Goal: Use online tool/utility: Utilize a website feature to perform a specific function

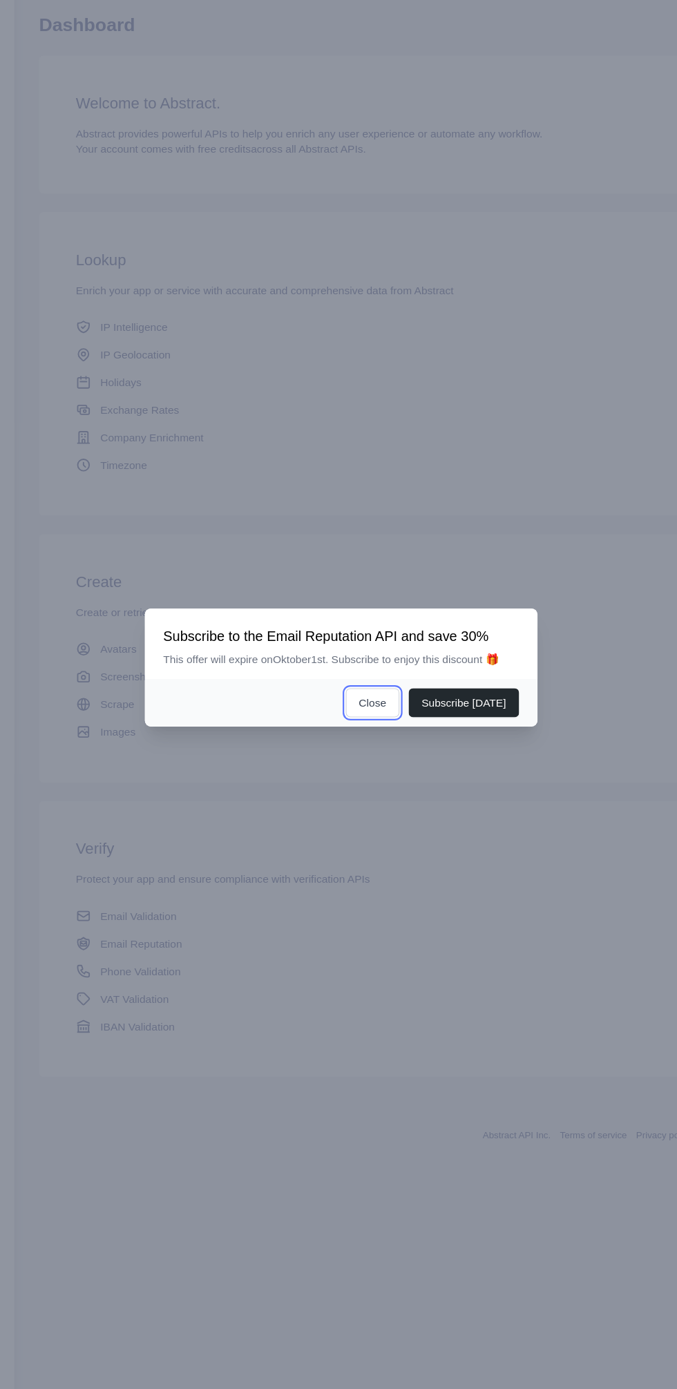
click at [377, 739] on button "Close" at bounding box center [366, 726] width 48 height 26
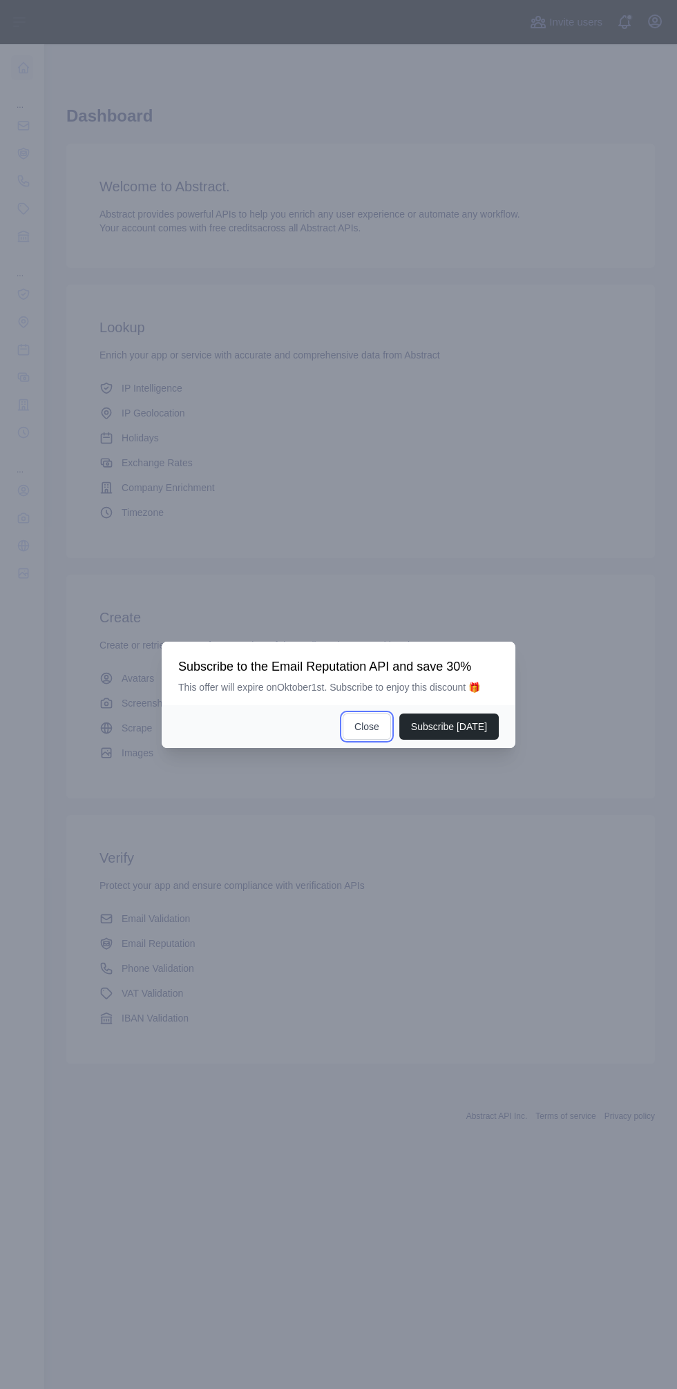
click at [360, 739] on button "Close" at bounding box center [366, 726] width 48 height 26
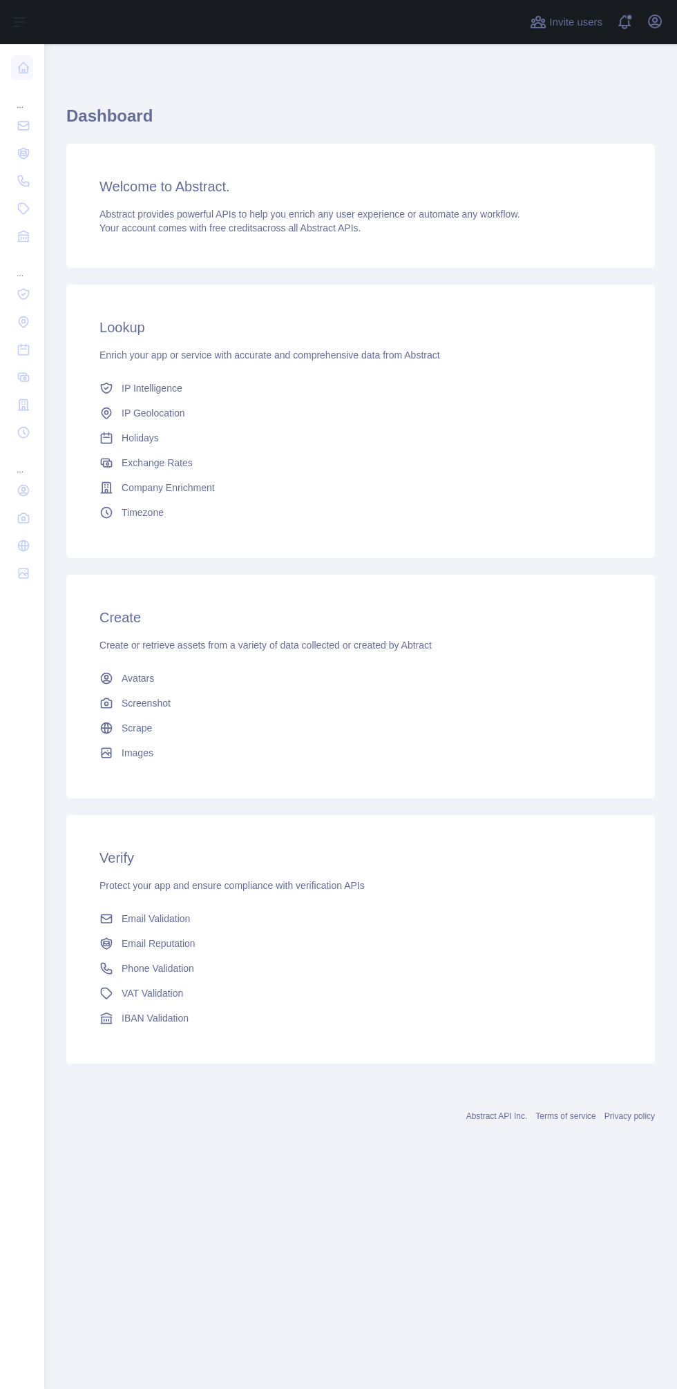
click at [21, 65] on icon at bounding box center [24, 68] width 14 height 14
click at [426, 196] on div "Welcome to Abstract. Abstract provides powerful APIs to help you enrich any use…" at bounding box center [360, 206] width 588 height 124
click at [192, 974] on span "Phone Validation" at bounding box center [158, 968] width 72 height 14
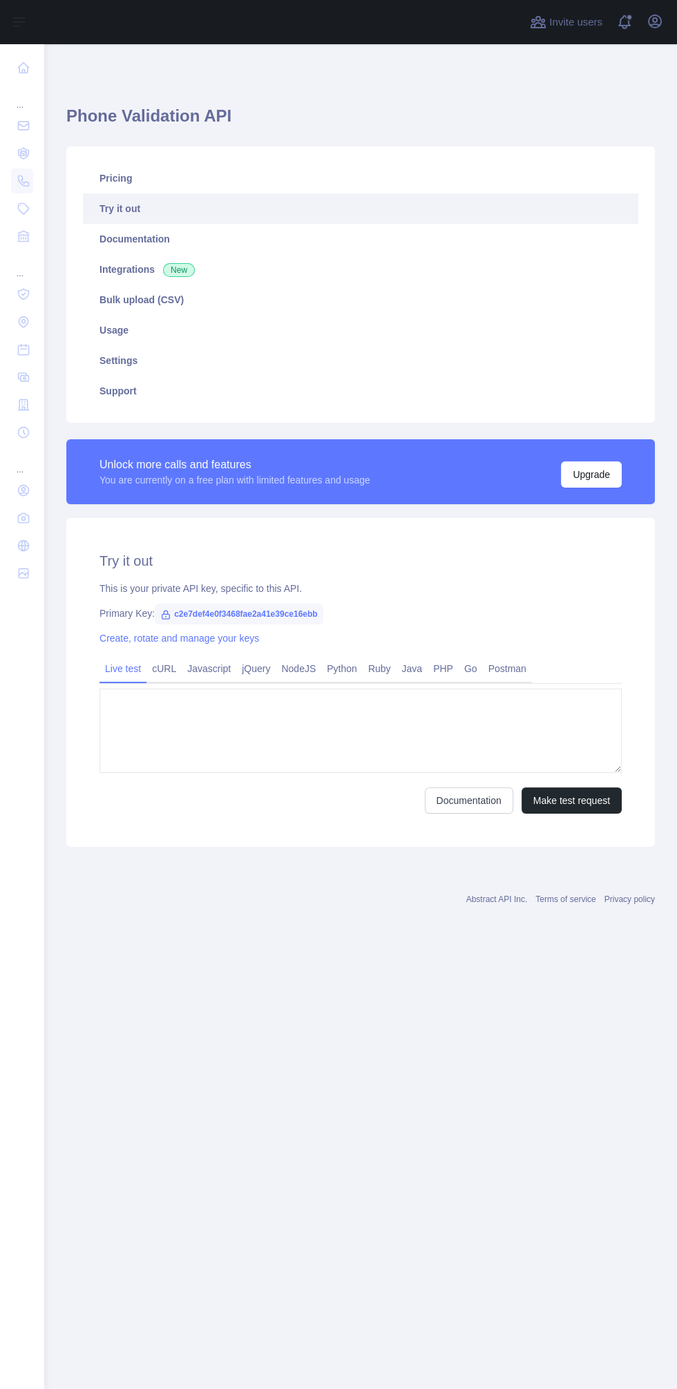
type textarea "**********"
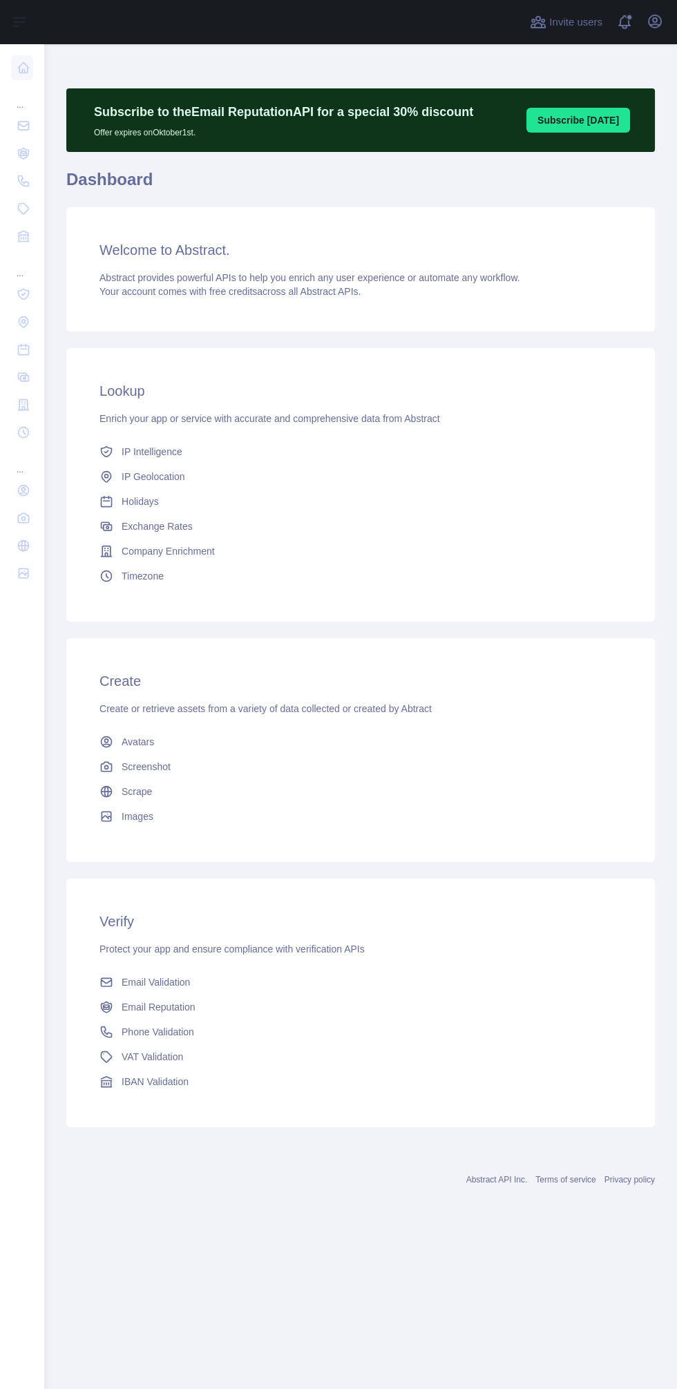
click at [303, 983] on link "Email Validation" at bounding box center [360, 981] width 533 height 25
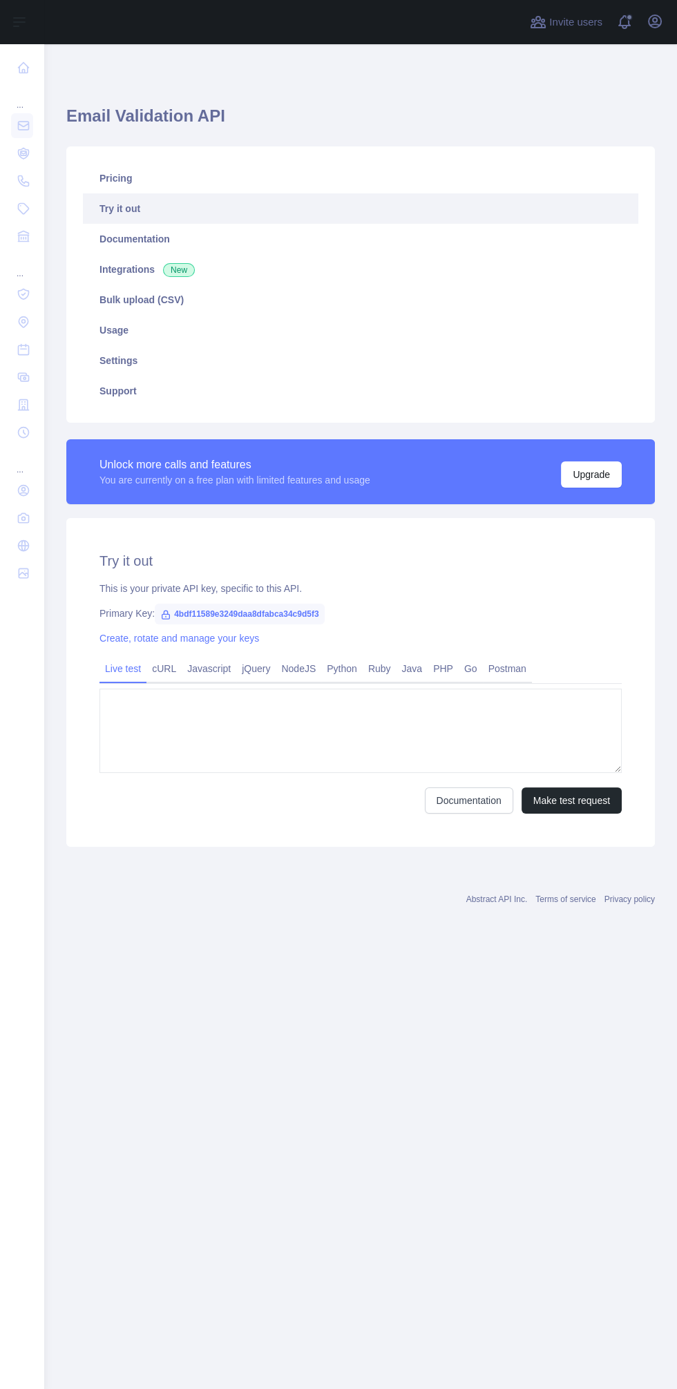
type textarea "**********"
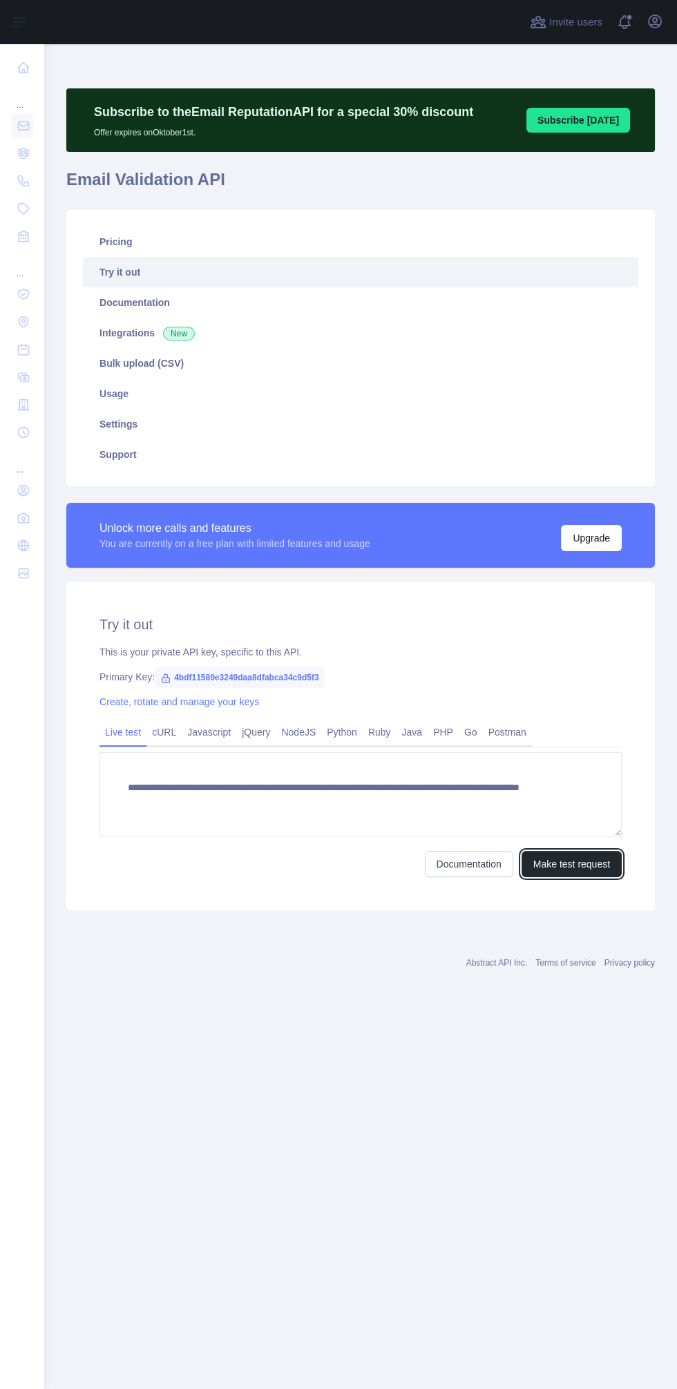
click at [606, 862] on button "Make test request" at bounding box center [571, 864] width 100 height 26
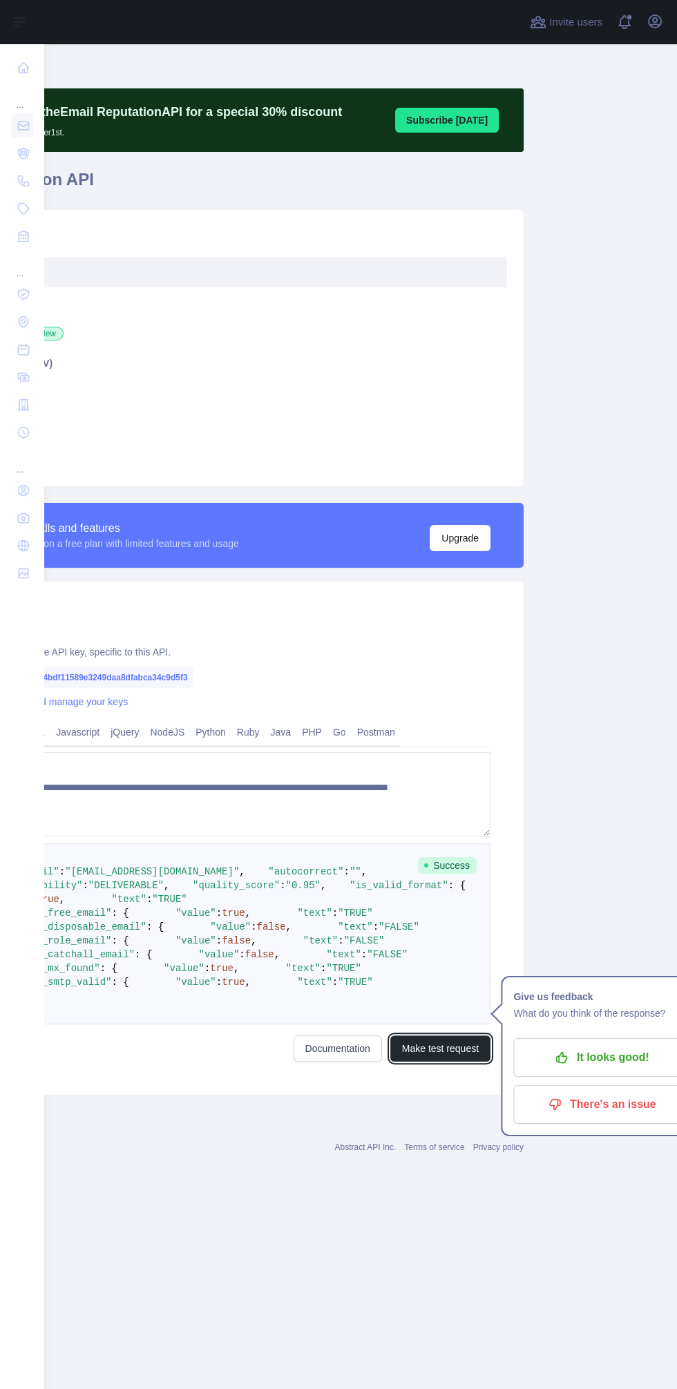
scroll to position [41, 156]
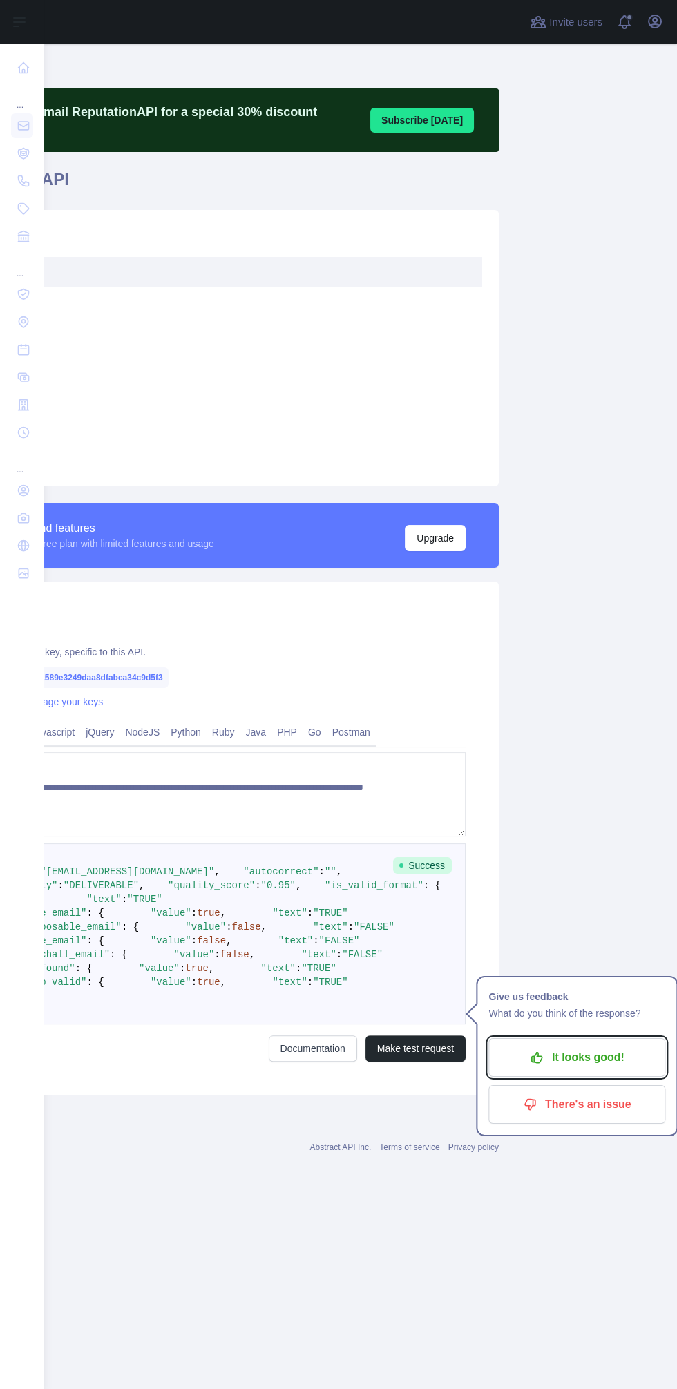
click at [612, 1045] on p "It looks good!" at bounding box center [577, 1056] width 156 height 23
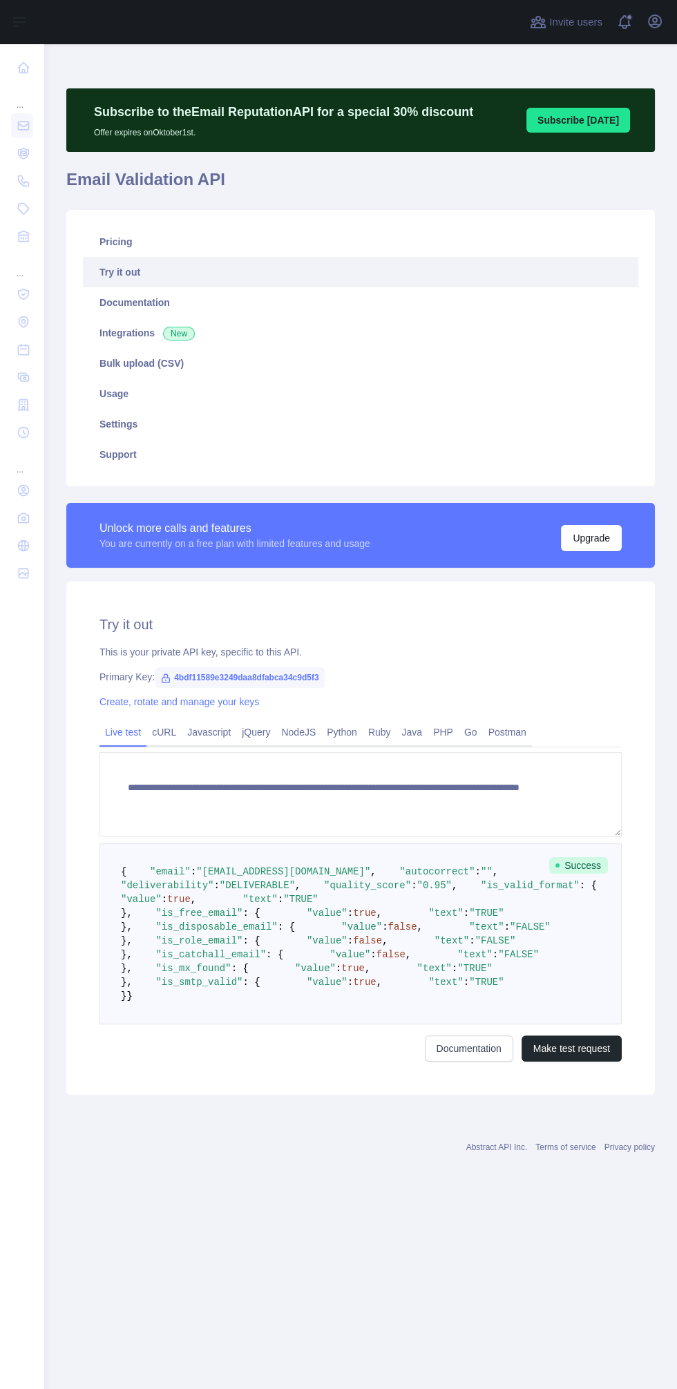
scroll to position [37, 0]
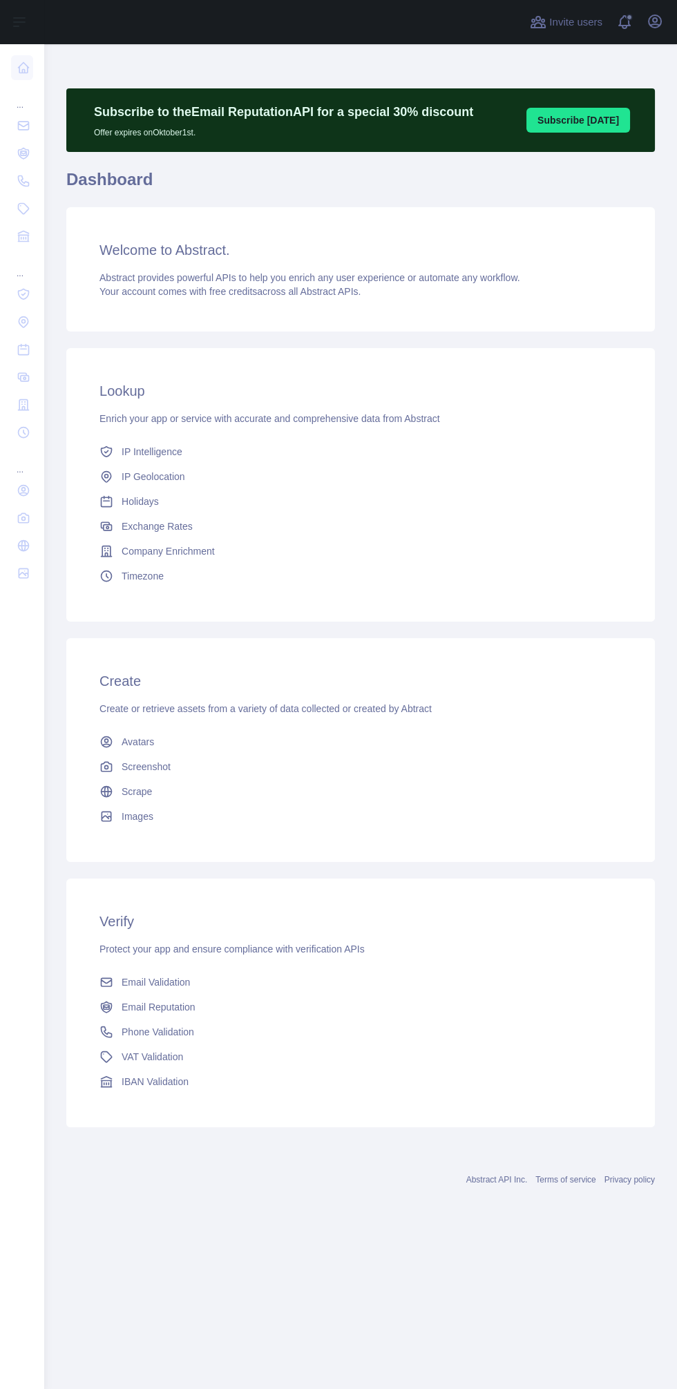
click at [257, 1029] on link "Phone Validation" at bounding box center [360, 1031] width 533 height 25
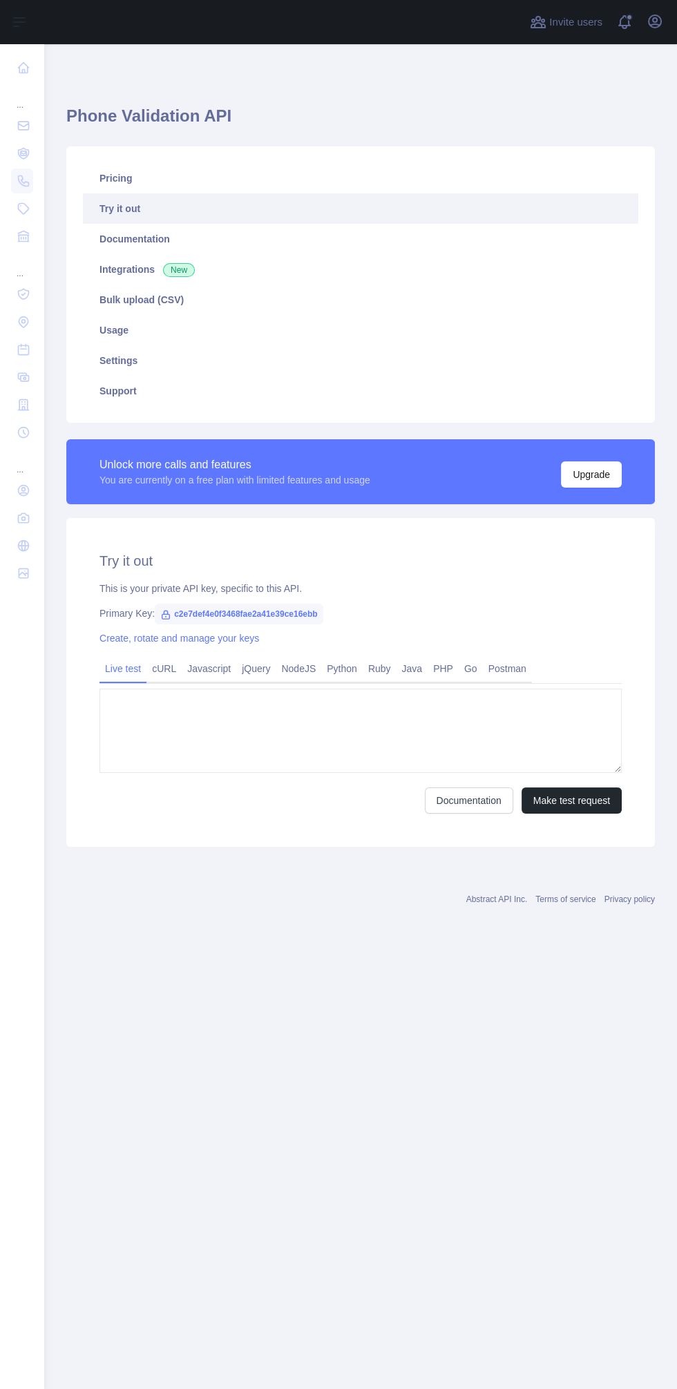
type textarea "**********"
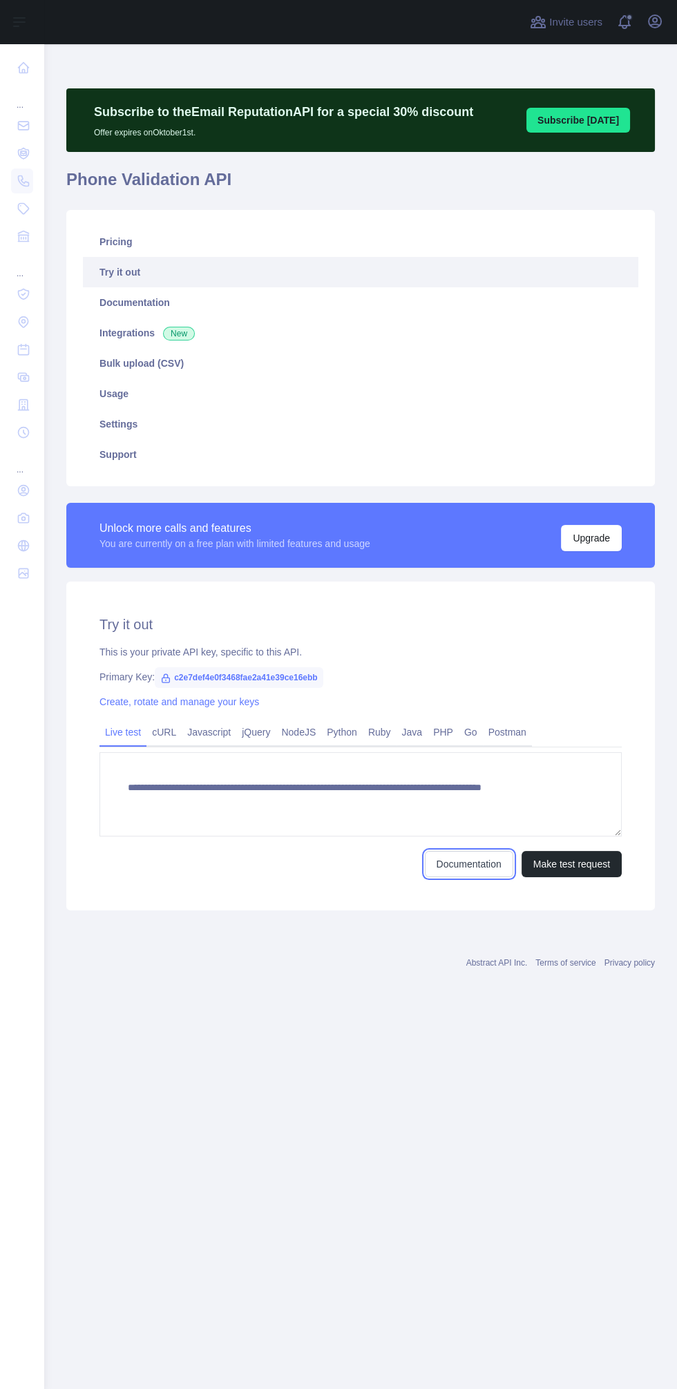
click at [478, 876] on link "Documentation" at bounding box center [469, 864] width 88 height 26
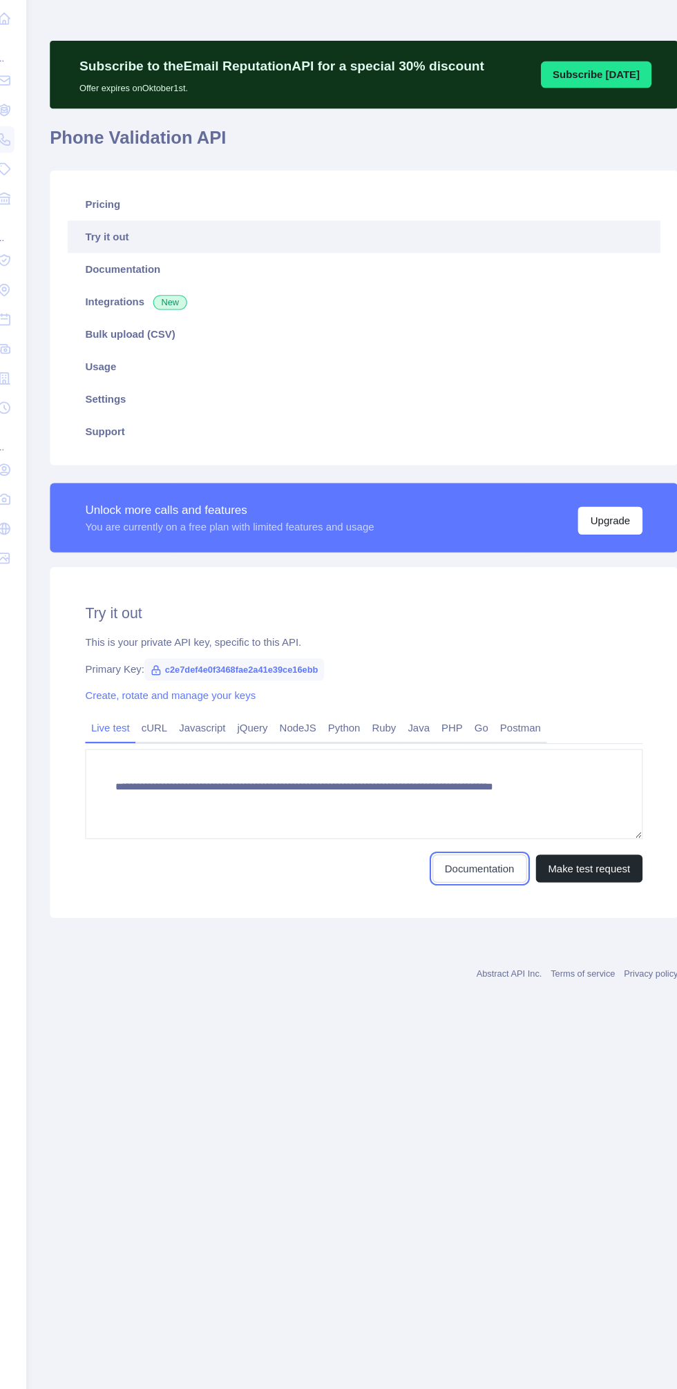
scroll to position [6, 0]
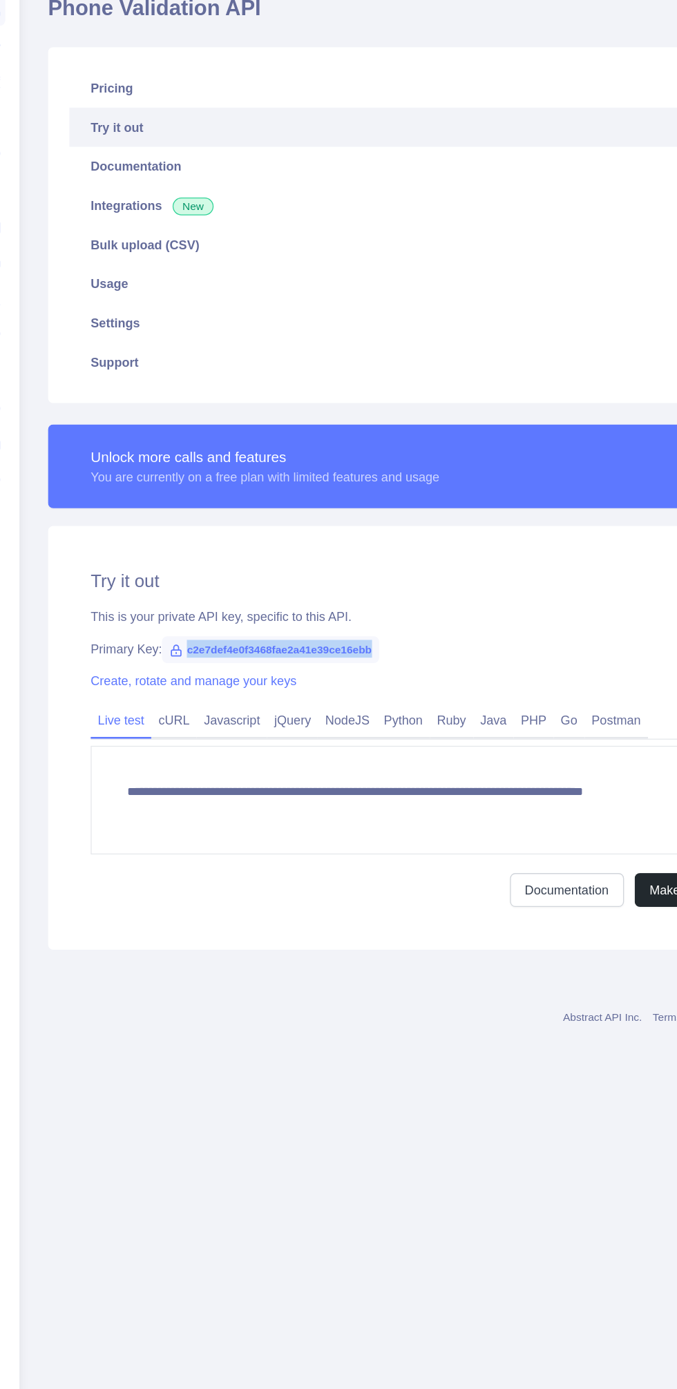
copy span "c2e7def4e0f3468fae2a41e39ce16ebb"
